Goal: Task Accomplishment & Management: Manage account settings

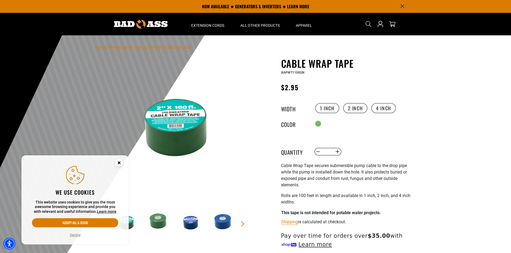
click at [327, 154] on input "*" at bounding box center [327, 151] width 11 height 9
type input "**"
click at [386, 23] on div "Search" at bounding box center [382, 24] width 43 height 23
click at [381, 26] on icon "Open this option" at bounding box center [380, 24] width 7 height 7
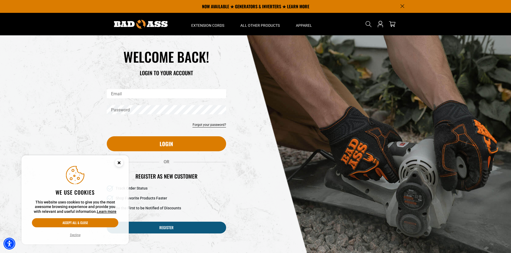
click at [40, 101] on div "Reset your password Email Submit Cancel WELCOME BACK!" at bounding box center [255, 144] width 511 height 218
click at [126, 92] on input "Email" at bounding box center [166, 93] width 119 height 9
click at [120, 164] on icon "Close this option" at bounding box center [119, 163] width 2 height 2
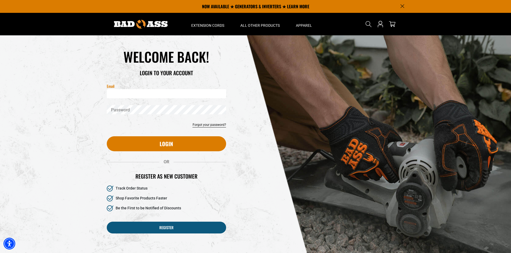
click at [136, 91] on input "Email" at bounding box center [166, 93] width 119 height 9
type input "**********"
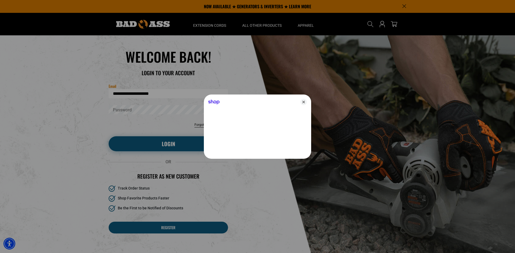
click at [158, 148] on div at bounding box center [257, 126] width 515 height 253
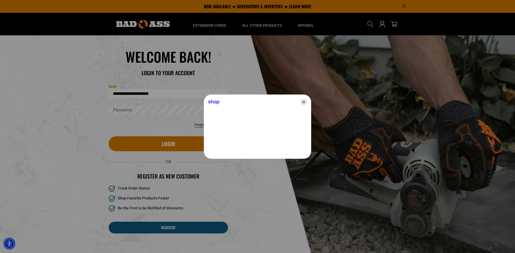
click at [303, 102] on icon "Close" at bounding box center [303, 102] width 6 height 6
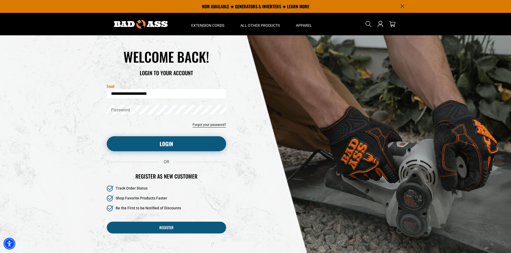
click at [159, 145] on button "Login" at bounding box center [166, 143] width 119 height 15
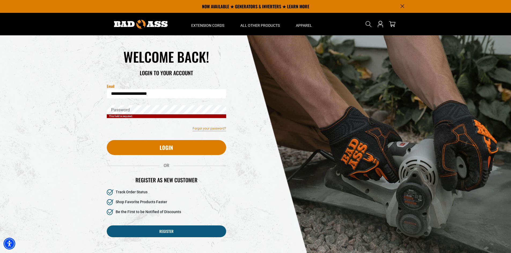
click at [203, 129] on link "Forgot your password?" at bounding box center [209, 128] width 34 height 5
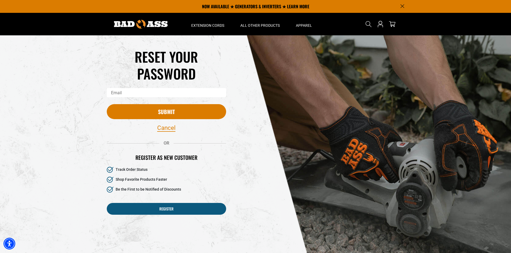
click at [165, 92] on input "Email" at bounding box center [166, 92] width 119 height 9
type input "**********"
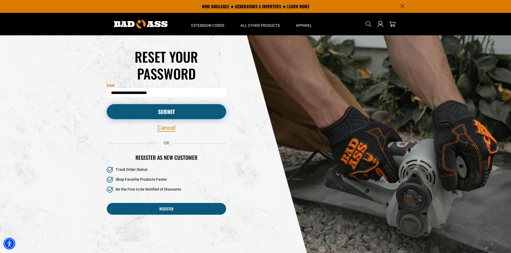
click at [171, 112] on button "Submit" at bounding box center [166, 111] width 119 height 15
